Goal: Find contact information: Find contact information

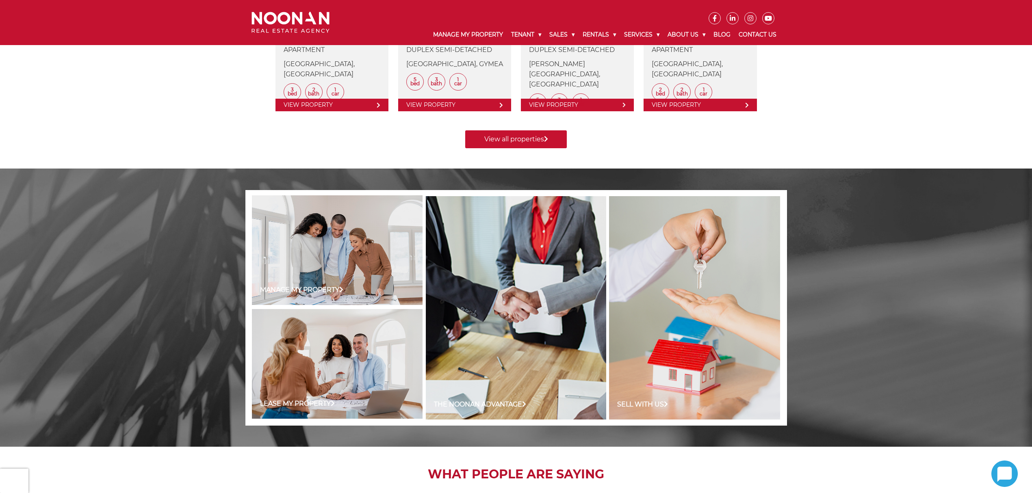
scroll to position [163, 0]
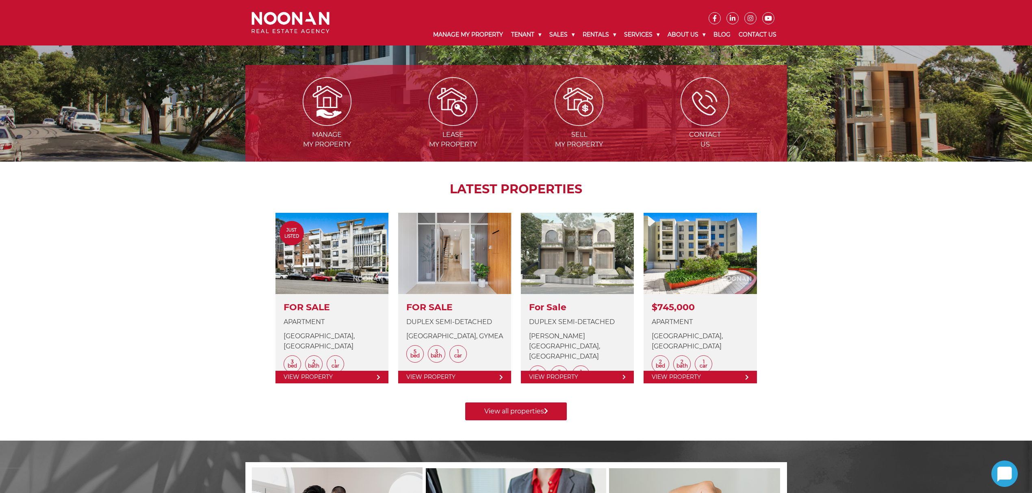
click at [751, 31] on link "Contact Us" at bounding box center [758, 34] width 46 height 21
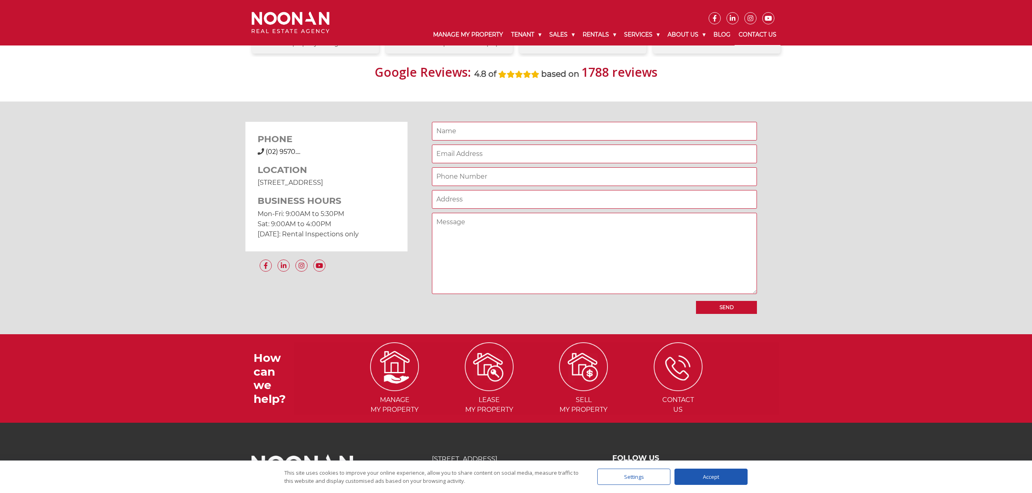
scroll to position [635, 0]
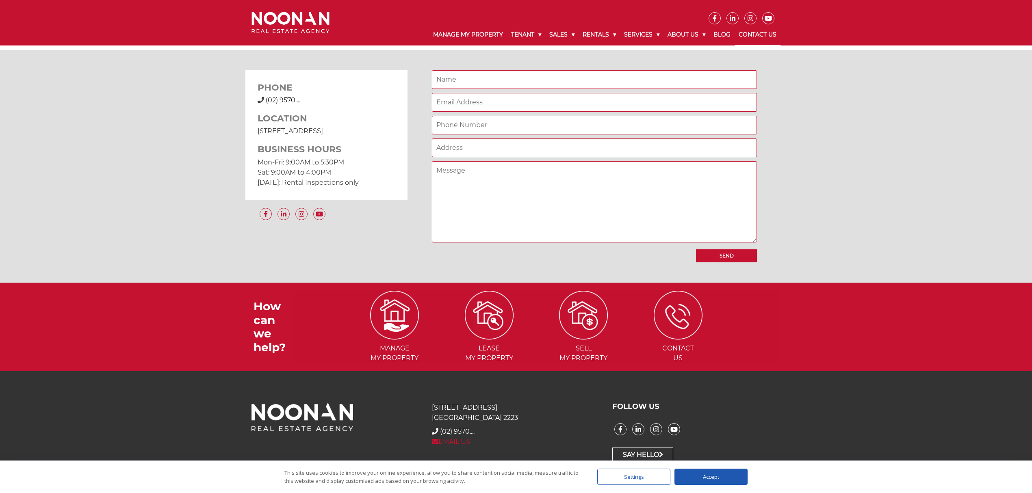
click at [457, 439] on link "EMAIL US" at bounding box center [451, 442] width 38 height 8
click at [457, 438] on link "EMAIL US" at bounding box center [451, 442] width 38 height 8
